Goal: Task Accomplishment & Management: Complete application form

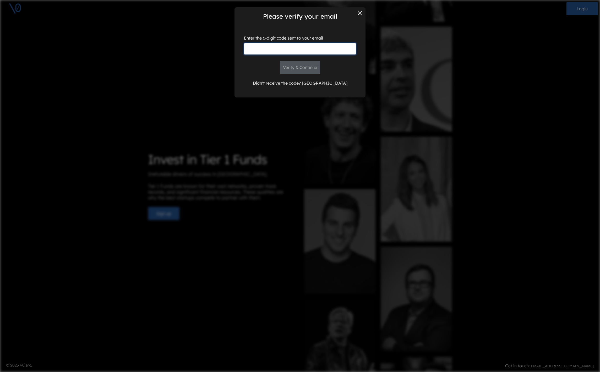
click at [267, 49] on input "text" at bounding box center [300, 48] width 112 height 11
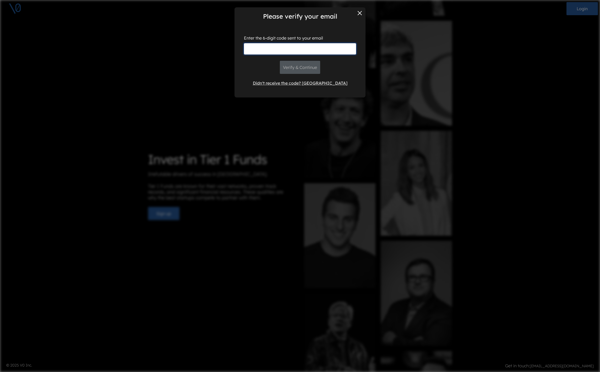
paste input "text"
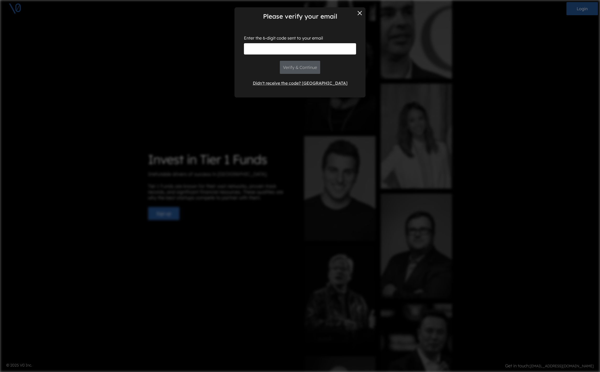
click at [275, 82] on button "Didn't receive the code? Resend" at bounding box center [299, 83] width 101 height 10
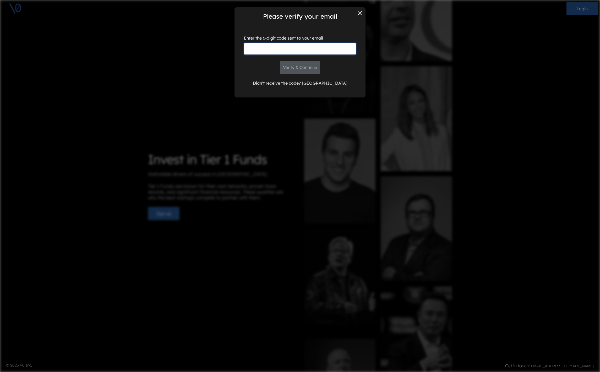
click at [254, 54] on input "text" at bounding box center [300, 48] width 112 height 11
paste input "109899"
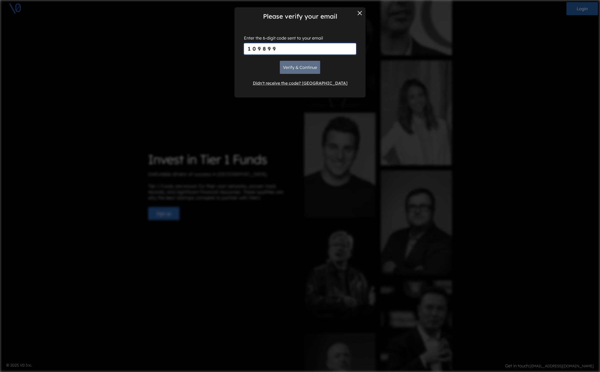
type input "109899"
click at [295, 67] on button "Verify & Continue" at bounding box center [300, 67] width 40 height 13
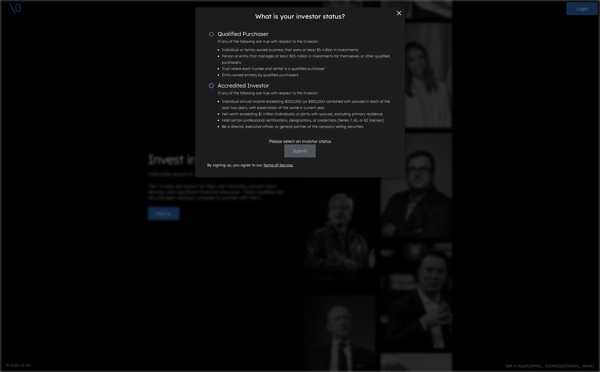
click at [211, 86] on input "Accredited Investor If any of the following are true with respect to the Invest…" at bounding box center [211, 86] width 4 height 4
radio input "true"
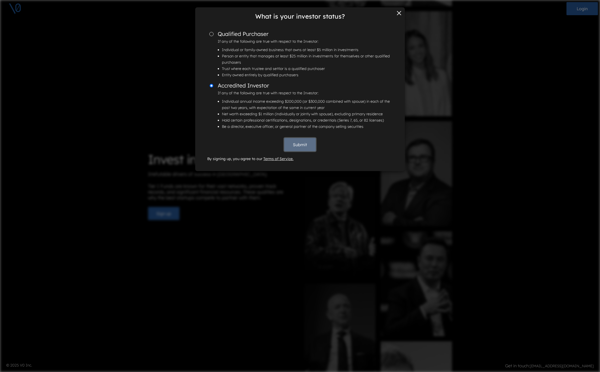
click at [298, 144] on button "Submit" at bounding box center [299, 144] width 31 height 13
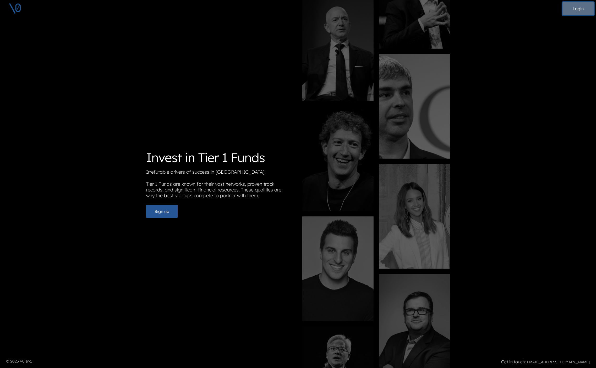
click at [574, 11] on button "Login" at bounding box center [577, 8] width 31 height 13
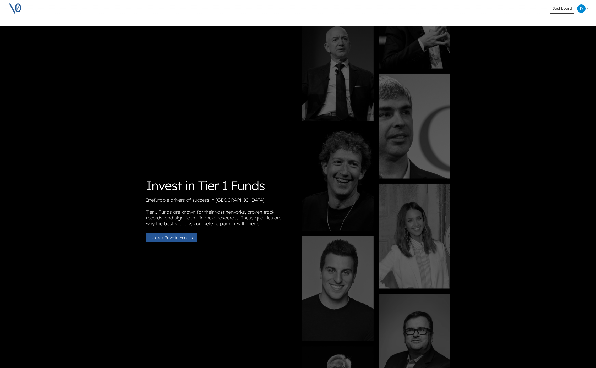
click at [568, 9] on link "Dashboard" at bounding box center [562, 9] width 24 height 10
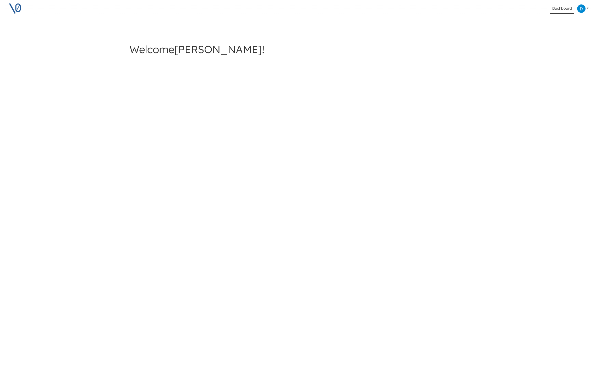
click at [586, 9] on link at bounding box center [583, 8] width 16 height 13
click at [554, 46] on button "Log out" at bounding box center [562, 47] width 52 height 8
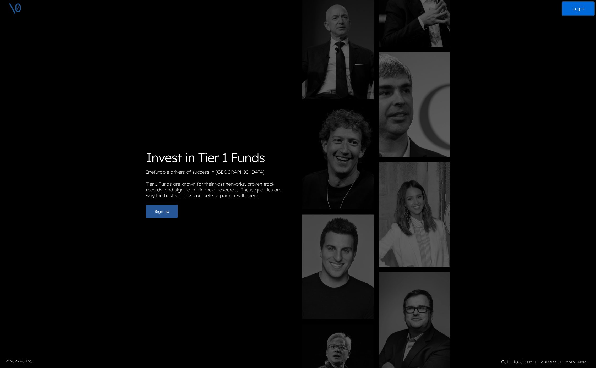
click at [580, 8] on button "Login" at bounding box center [577, 8] width 31 height 13
